Goal: Task Accomplishment & Management: Manage account settings

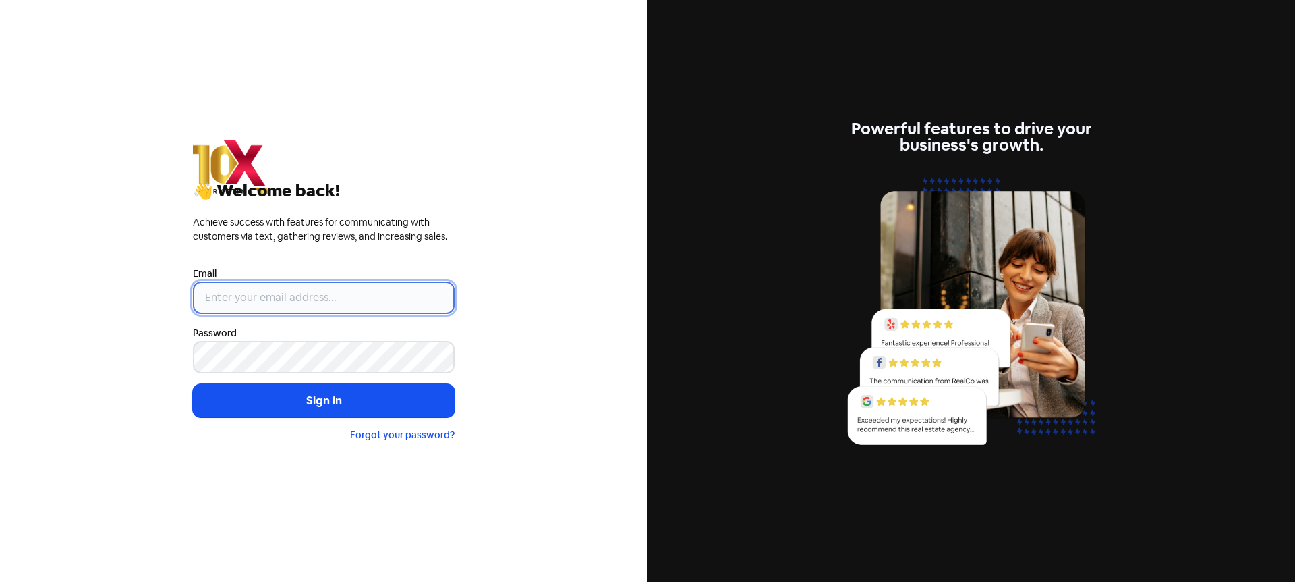
type input "info@10xmarketing.com.au"
click at [297, 402] on button "Sign in" at bounding box center [324, 401] width 262 height 34
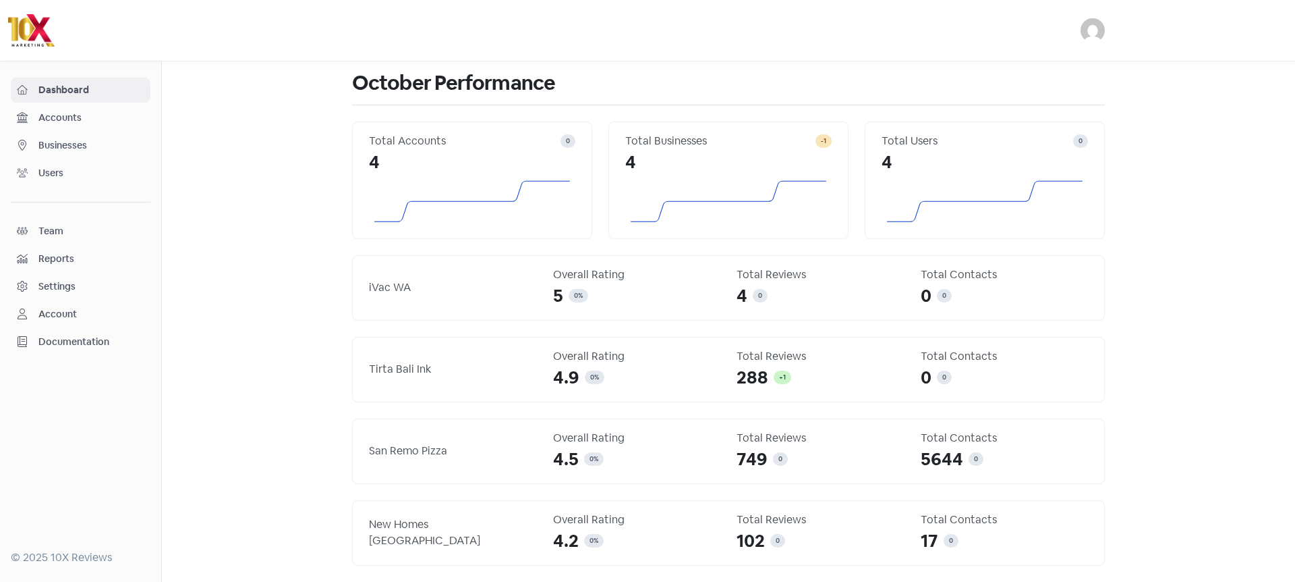
click at [50, 144] on span "Businesses" at bounding box center [91, 145] width 106 height 14
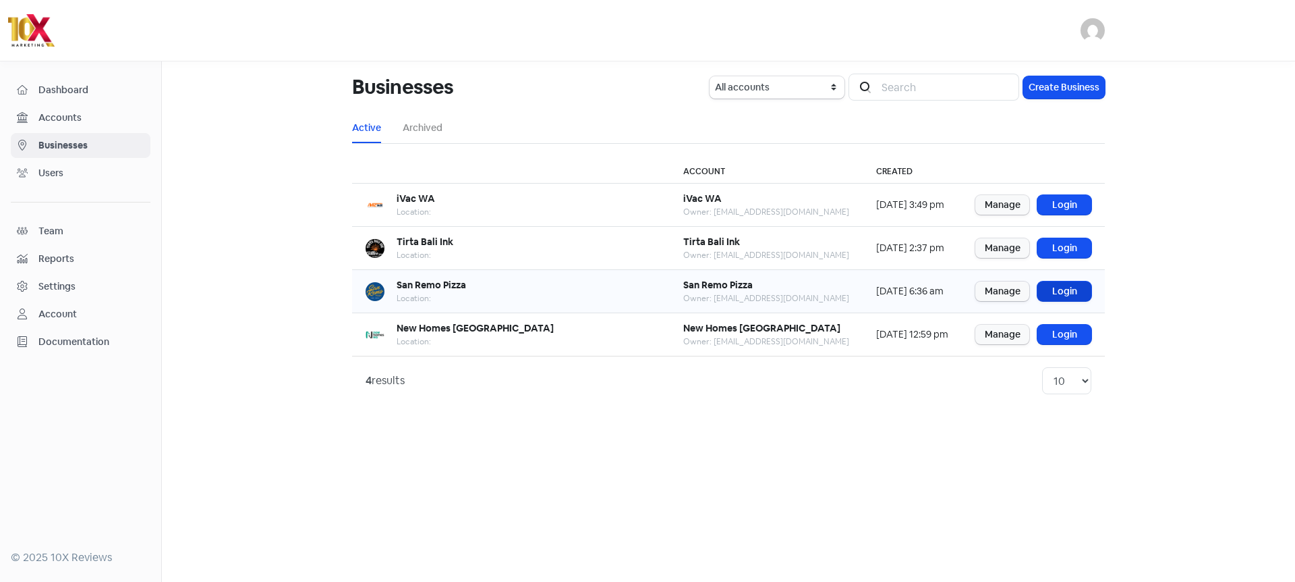
click at [1069, 287] on link "Login" at bounding box center [1065, 291] width 54 height 20
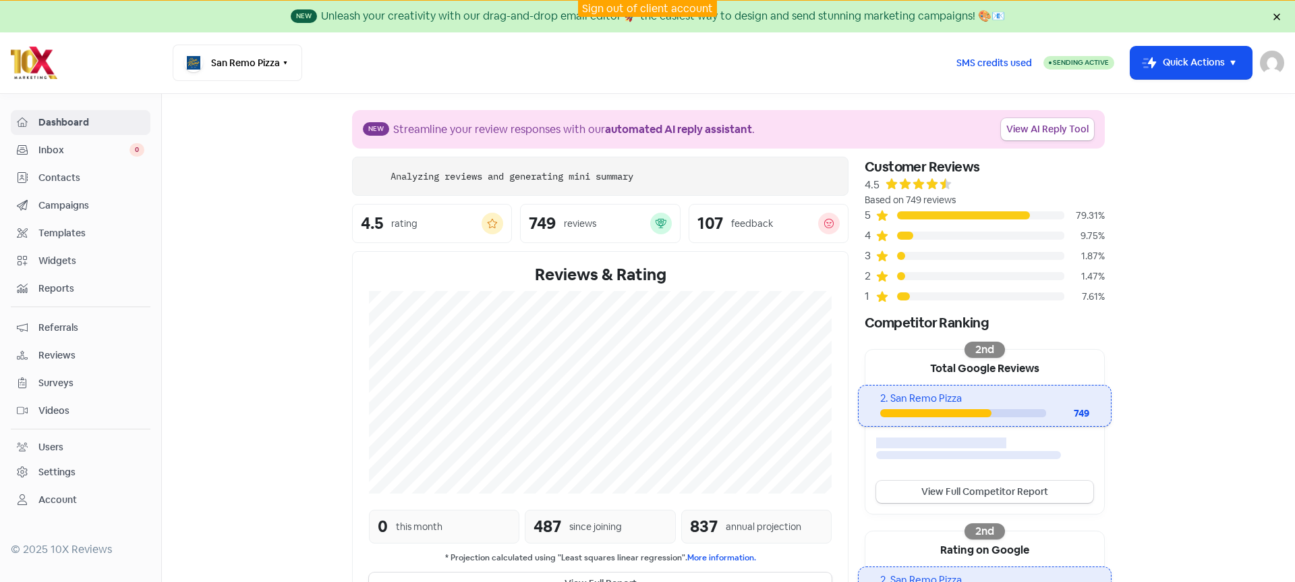
click at [59, 357] on span "Reviews" at bounding box center [91, 355] width 106 height 14
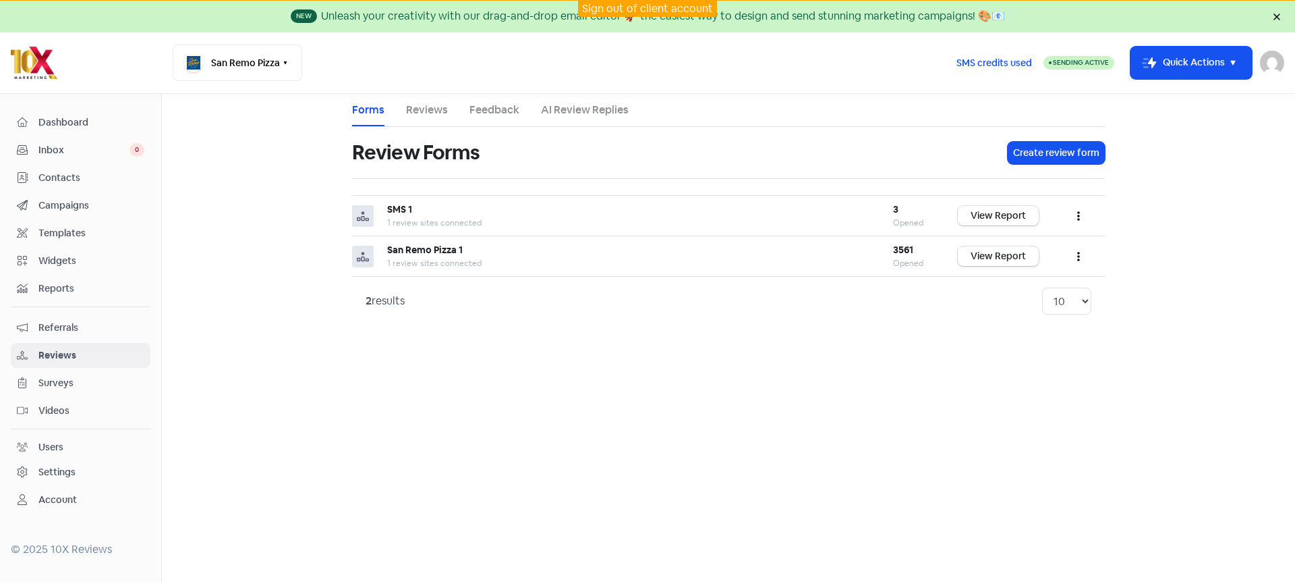
click at [407, 106] on link "Reviews" at bounding box center [427, 110] width 42 height 16
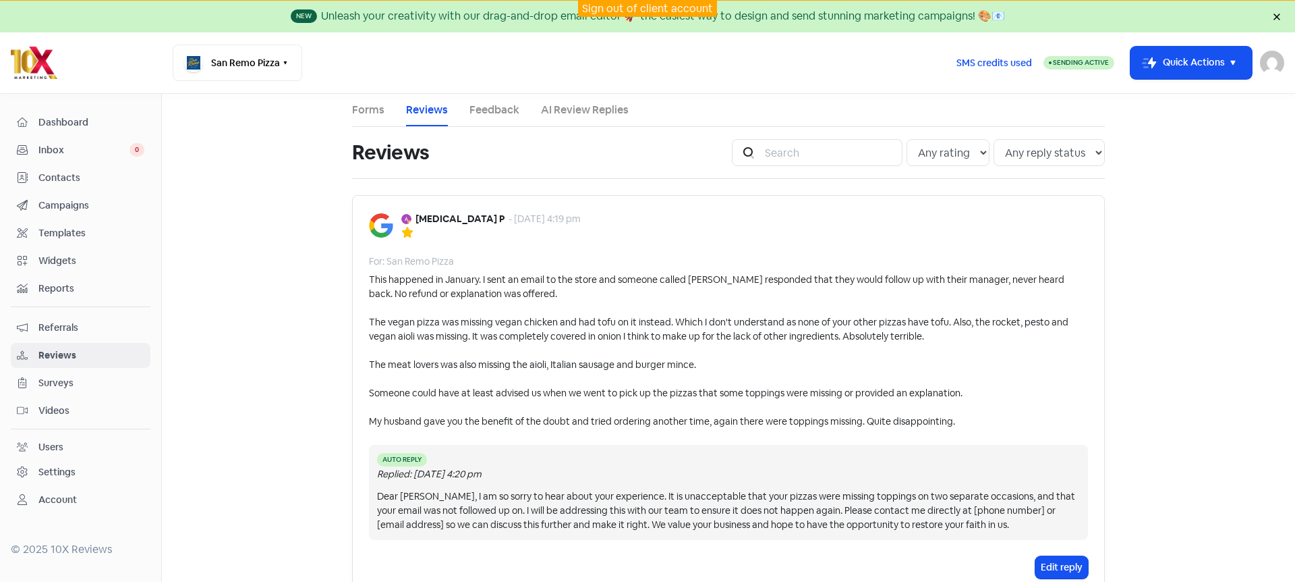
click at [963, 510] on div "Dear [PERSON_NAME], I am so sorry to hear about your experience. It is unaccept…" at bounding box center [728, 510] width 703 height 43
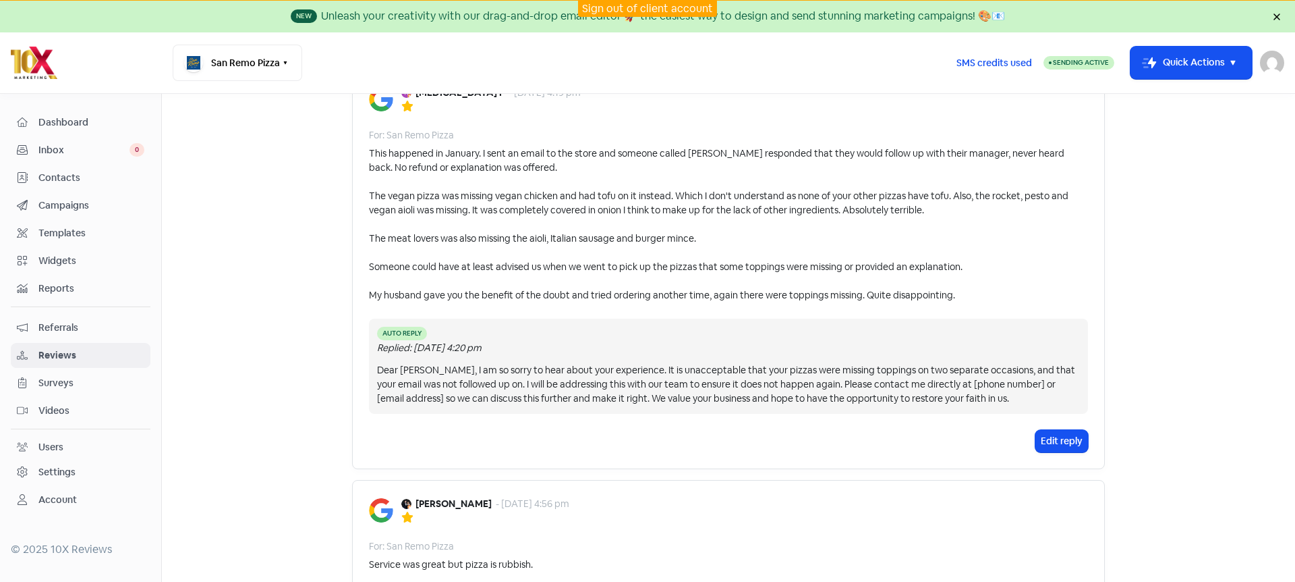
click at [1052, 455] on div "[MEDICAL_DATA] P - [DATE] 4:19 pm For: San Remo Pizza This happened in January.…" at bounding box center [728, 269] width 753 height 400
click at [1052, 450] on button "Edit reply" at bounding box center [1062, 441] width 53 height 22
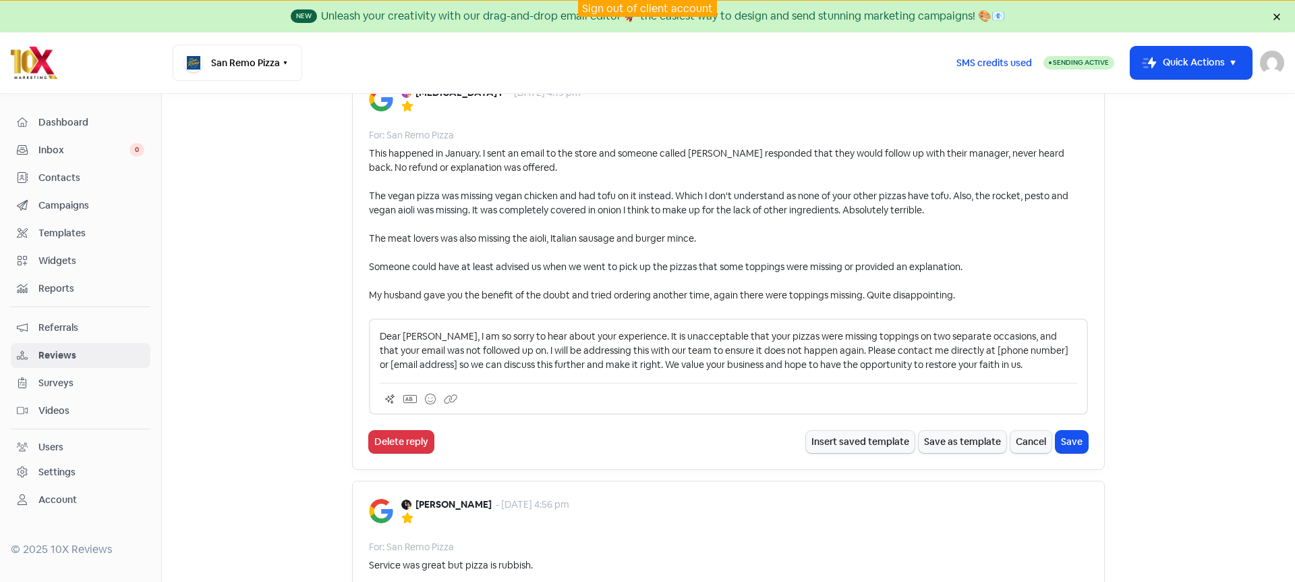
click at [890, 355] on p "Dear [PERSON_NAME], I am so sorry to hear about your experience. It is unaccept…" at bounding box center [729, 350] width 698 height 43
drag, startPoint x: 932, startPoint y: 352, endPoint x: 414, endPoint y: 364, distance: 518.2
click at [414, 364] on p "Dear [PERSON_NAME], I am so sorry to hear about your experience. It is unaccept…" at bounding box center [729, 350] width 698 height 43
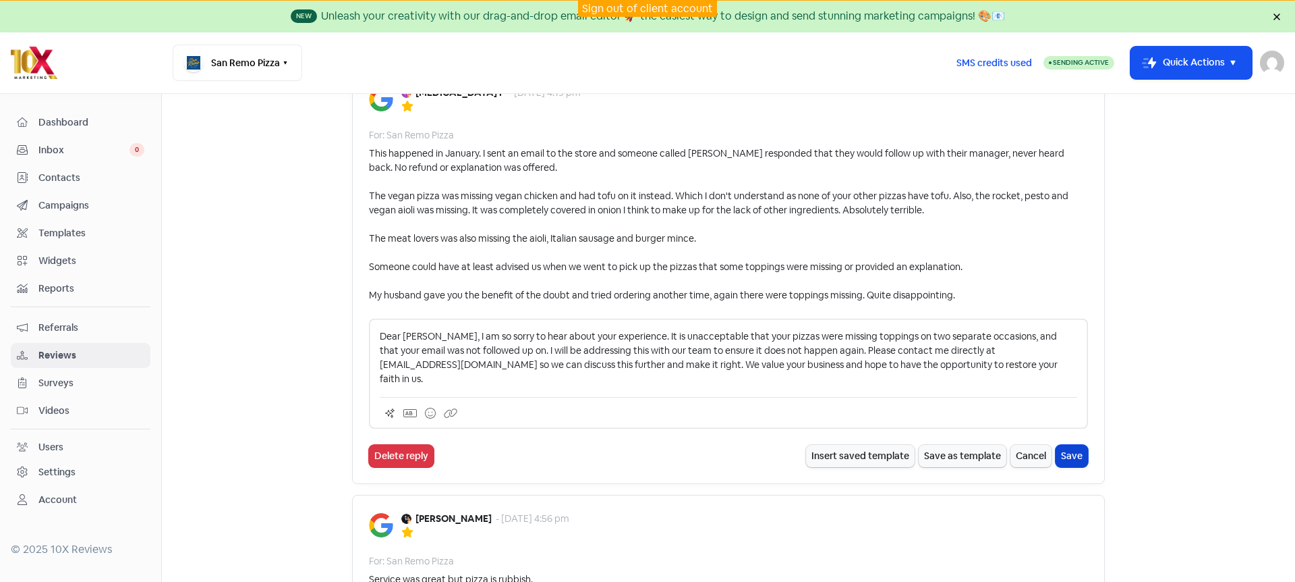
click at [1076, 451] on button "Save" at bounding box center [1072, 456] width 32 height 22
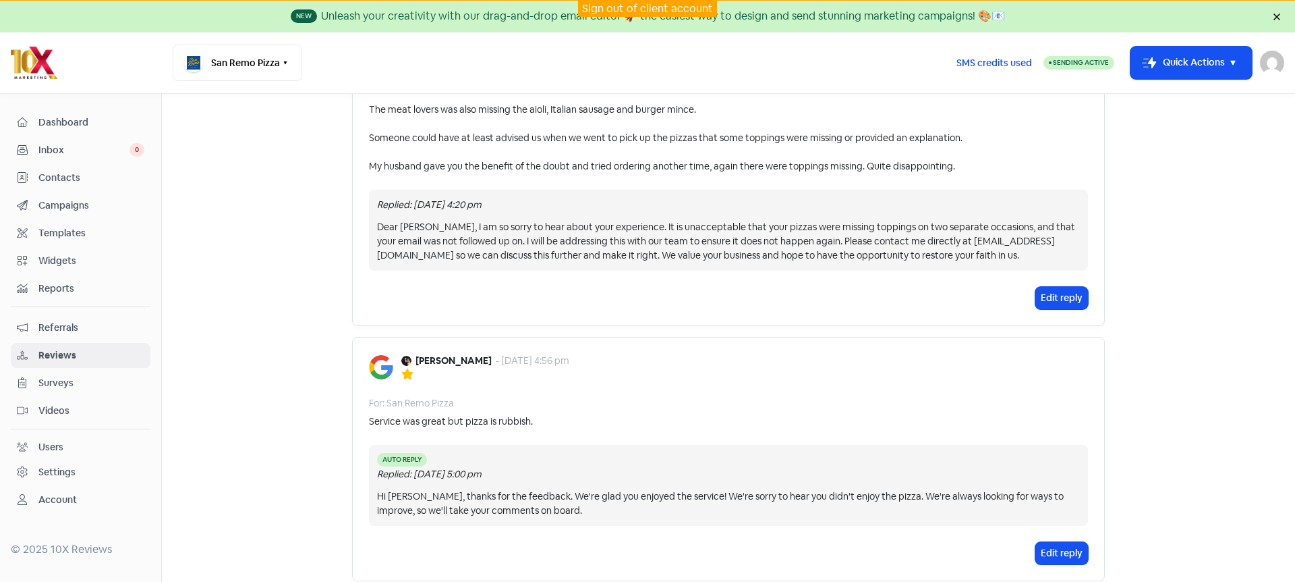
scroll to position [351, 0]
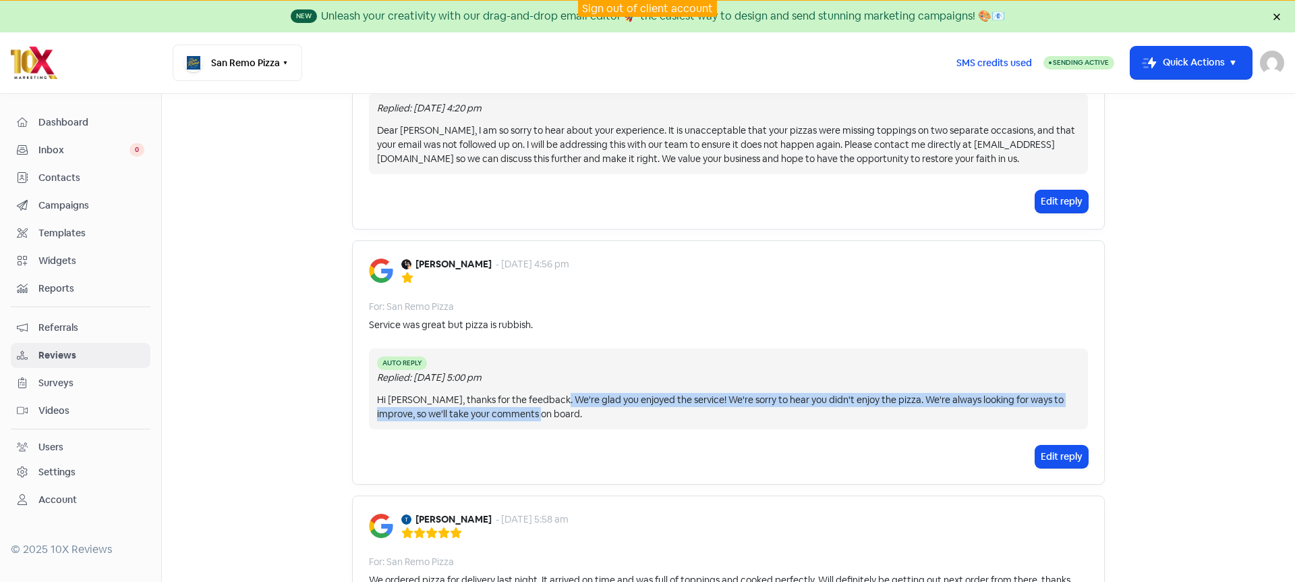
drag, startPoint x: 550, startPoint y: 404, endPoint x: 651, endPoint y: 427, distance: 103.8
click at [651, 427] on div "Auto Reply Replied: [DATE] 5:00 pm Hi [PERSON_NAME], thanks for the feedback. W…" at bounding box center [728, 388] width 719 height 81
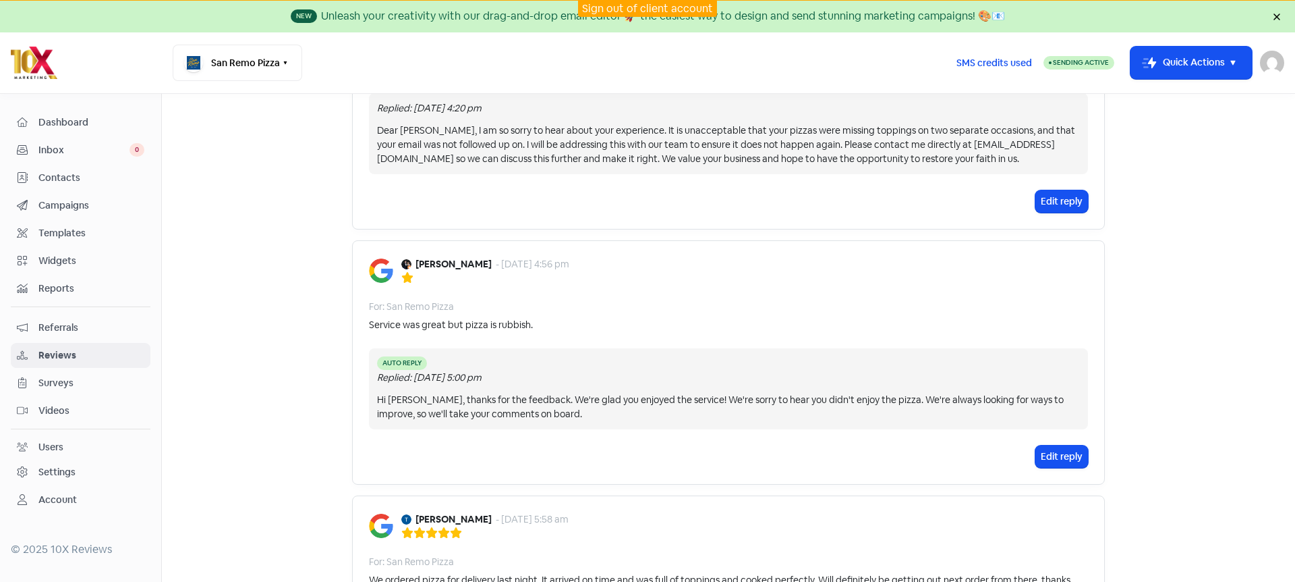
click at [650, 424] on div "Auto Reply Replied: [DATE] 5:00 pm Hi [PERSON_NAME], thanks for the feedback. W…" at bounding box center [728, 388] width 719 height 81
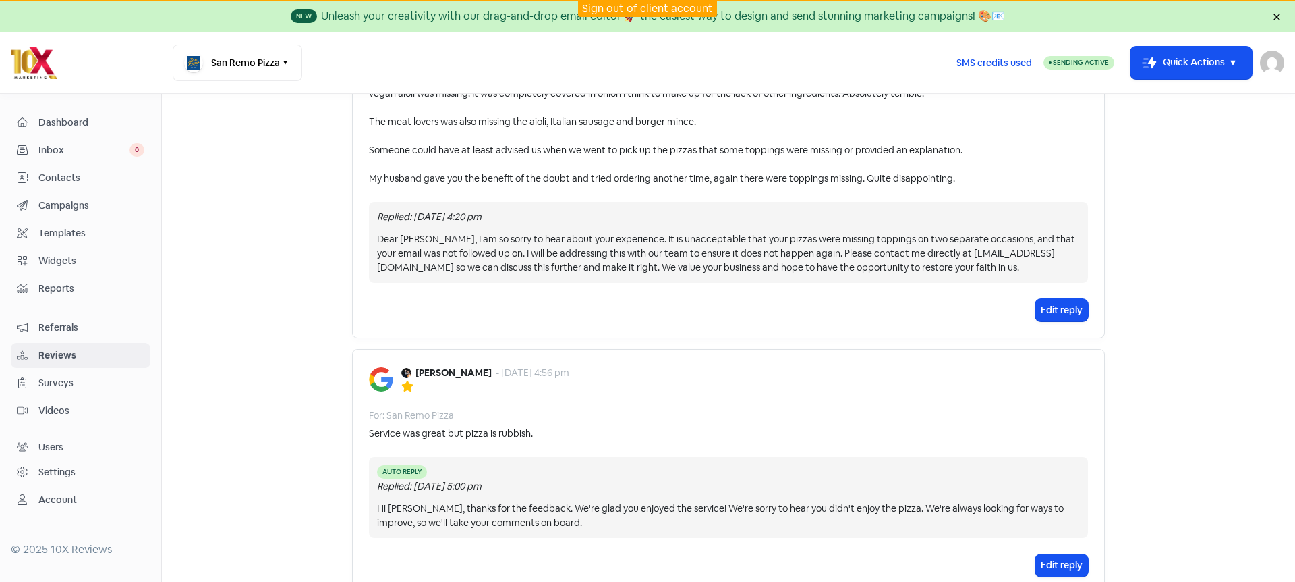
scroll to position [0, 0]
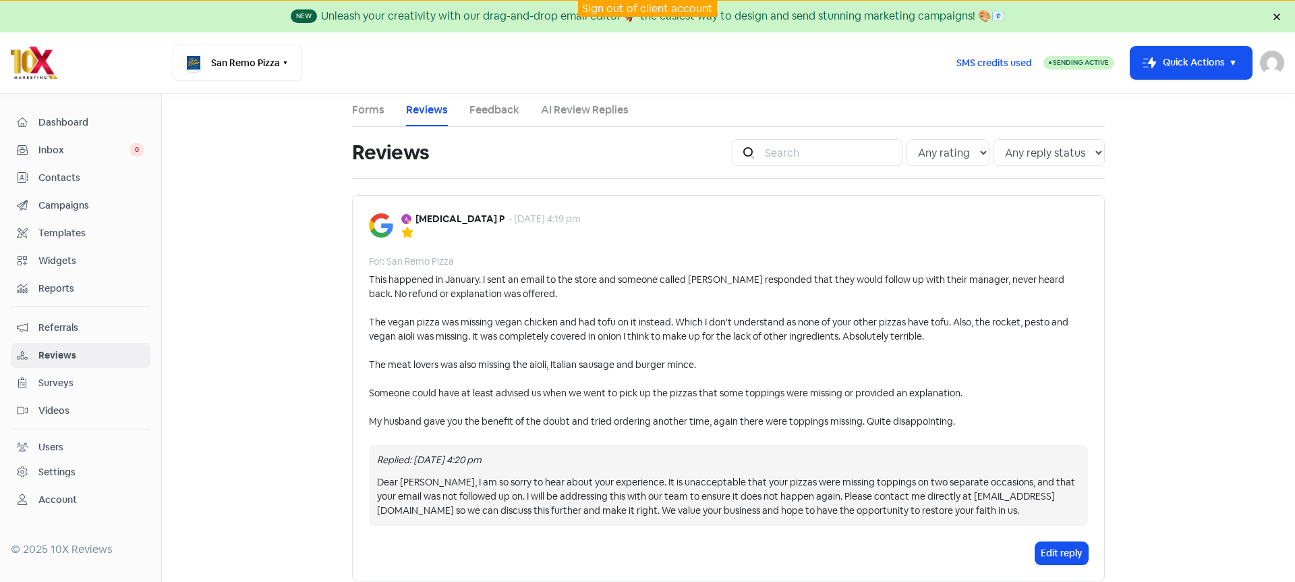
click at [562, 109] on link "AI Review Replies" at bounding box center [585, 110] width 88 height 16
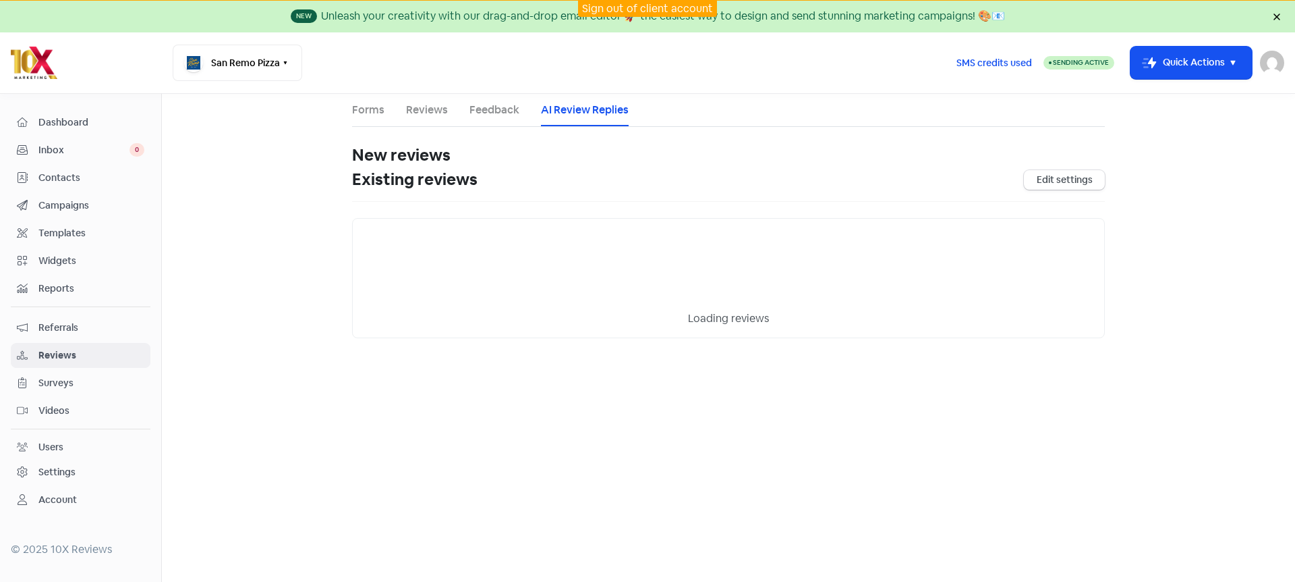
select select "1440"
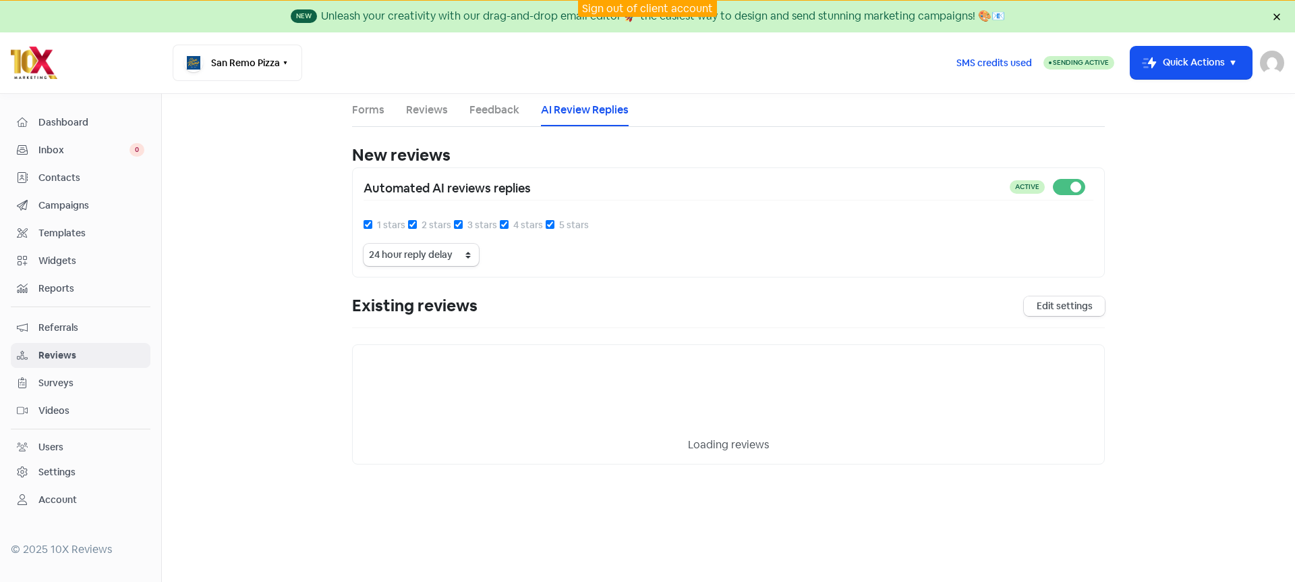
click at [1067, 305] on link "Edit settings" at bounding box center [1064, 306] width 81 height 20
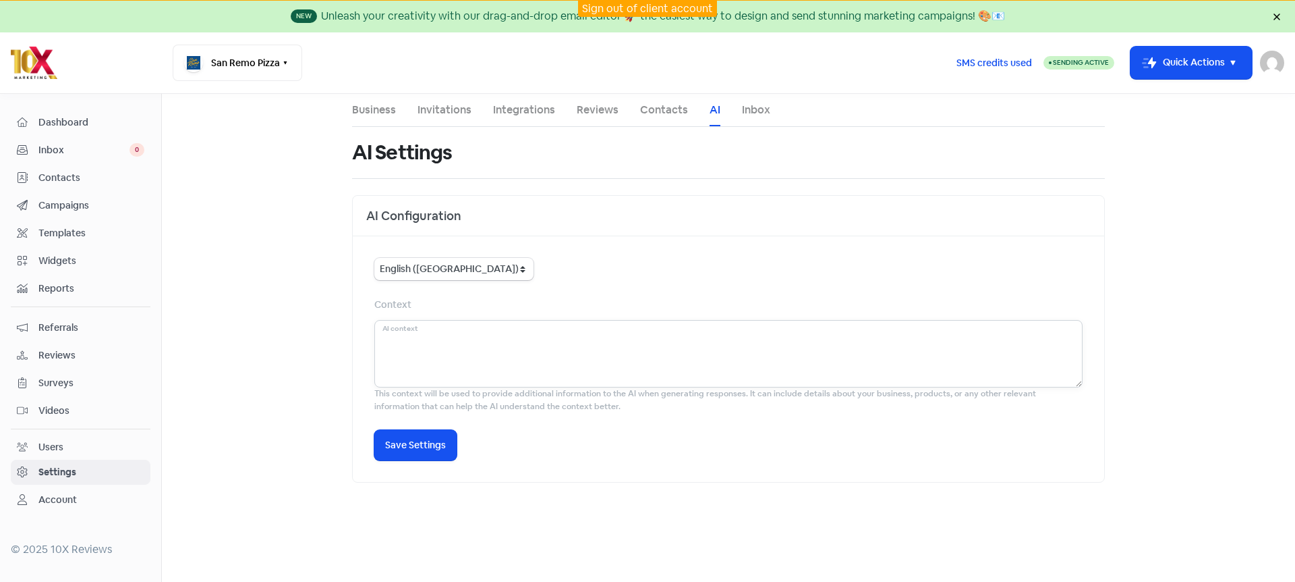
click at [452, 352] on textarea at bounding box center [728, 353] width 708 height 67
type textarea "If they require to talk to someone tell them to contact [EMAIL_ADDRESS][DOMAIN_…"
click at [398, 458] on button "Icon For Loading Save Settings" at bounding box center [415, 445] width 82 height 30
click at [412, 434] on button "Icon For Loading Saving" at bounding box center [410, 446] width 73 height 32
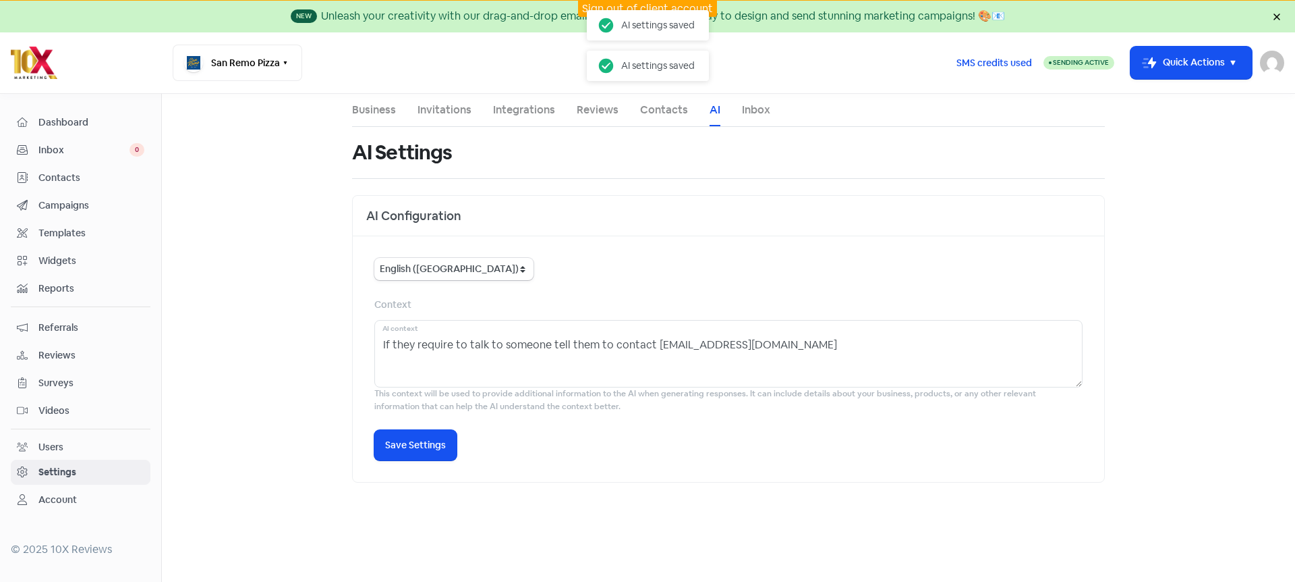
click at [761, 107] on link "Inbox" at bounding box center [756, 110] width 28 height 16
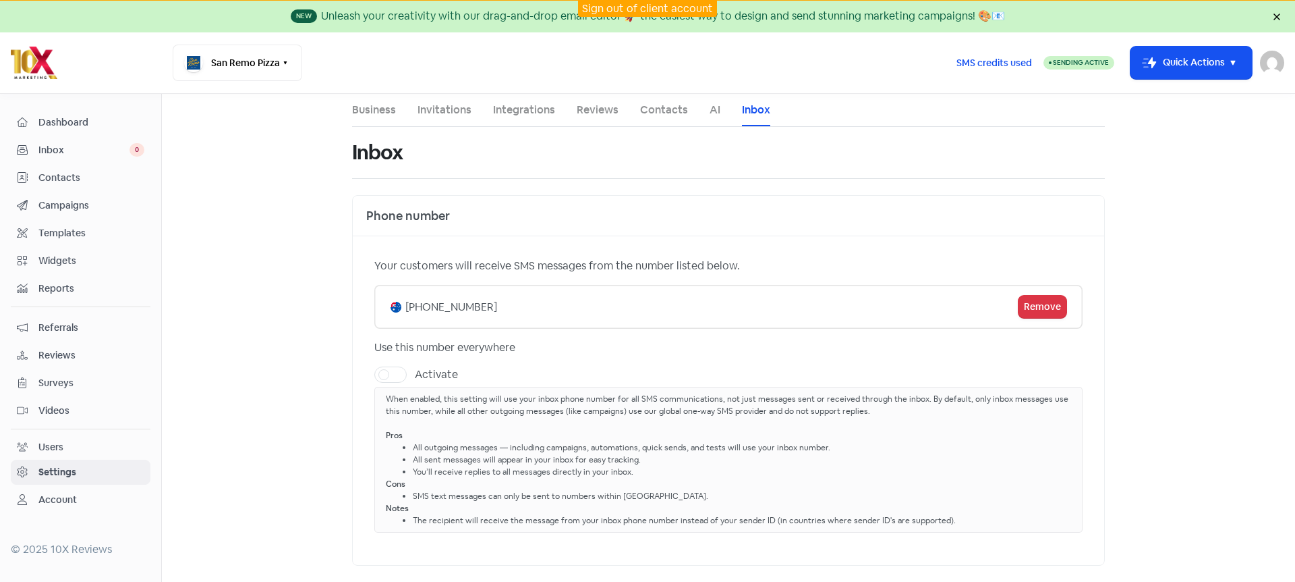
click at [710, 109] on link "AI" at bounding box center [715, 110] width 11 height 16
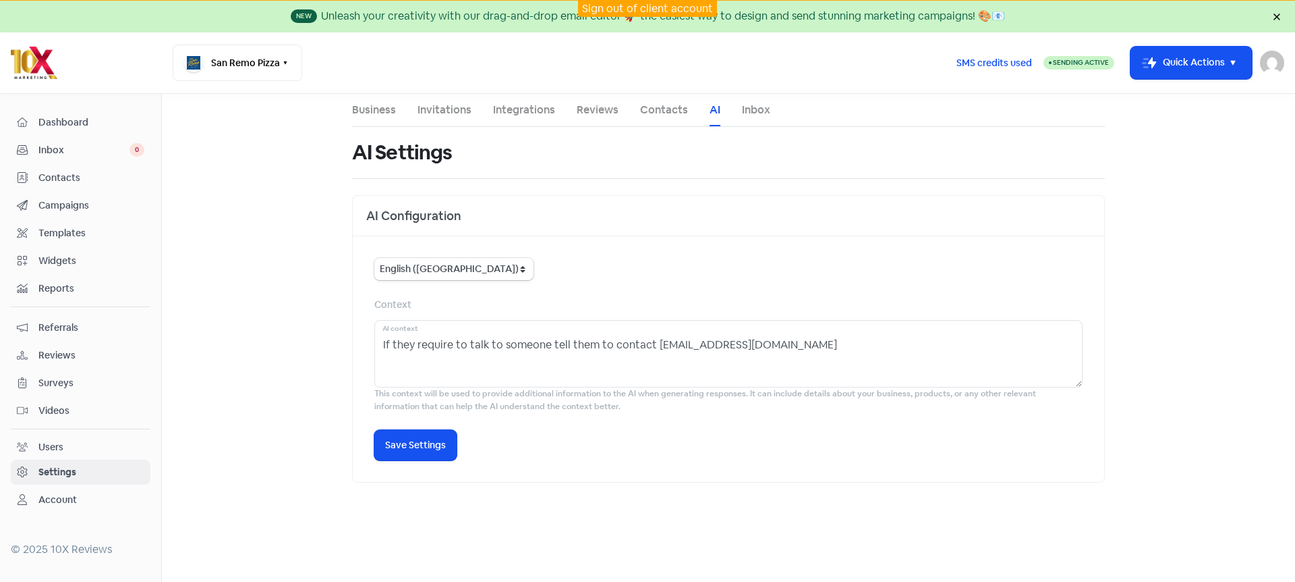
click at [376, 111] on link "Business" at bounding box center [374, 110] width 44 height 16
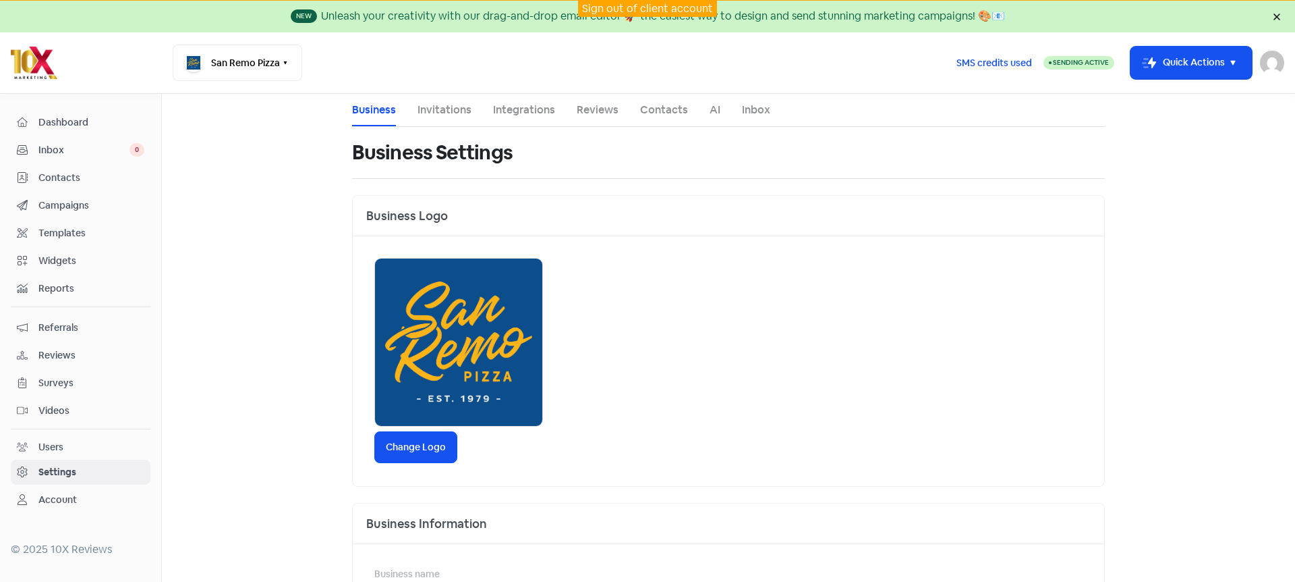
click at [71, 148] on span "Inbox" at bounding box center [83, 150] width 91 height 14
